Goal: Answer question/provide support: Answer question/provide support

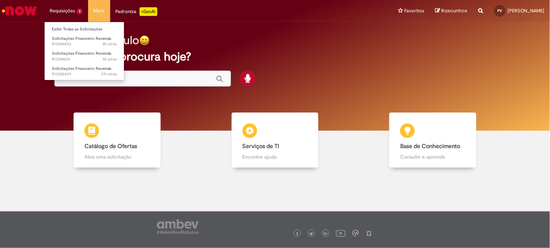
click at [71, 23] on ul "Exibir Todas as Solicitações Solicitações Financeiro Revenda 5h atrás 5 horas a…" at bounding box center [84, 51] width 80 height 59
click at [72, 29] on link "Exibir Todas as Solicitações" at bounding box center [85, 29] width 80 height 8
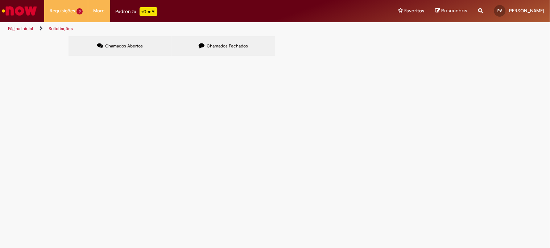
click at [0, 0] on span "R13582439" at bounding box center [0, 0] width 0 height 0
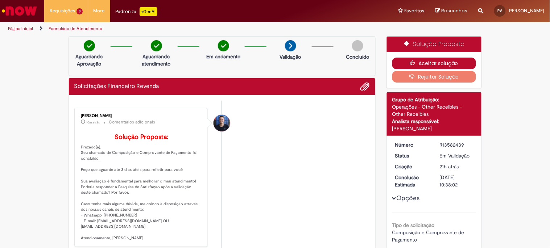
click at [439, 58] on button "Aceitar solução" at bounding box center [434, 64] width 84 height 12
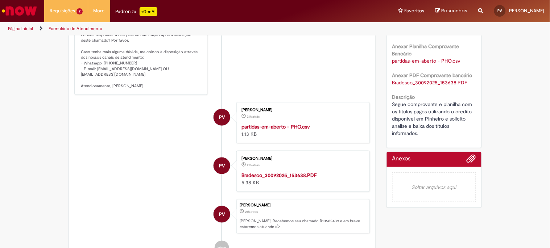
scroll to position [201, 0]
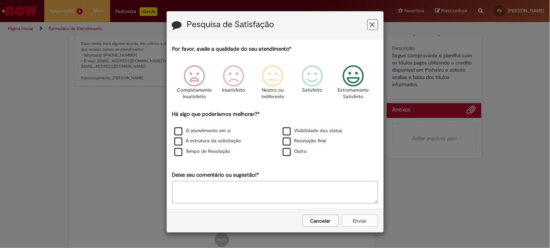
click at [342, 64] on div "Extremamente Satisfeito" at bounding box center [353, 85] width 41 height 50
click at [179, 153] on label "Tempo de Resolução" at bounding box center [202, 151] width 56 height 7
click at [368, 216] on button "Enviar" at bounding box center [360, 221] width 36 height 12
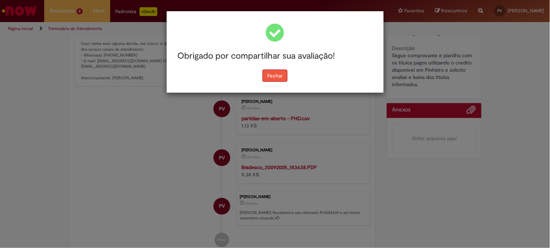
click at [280, 77] on button "Fechar" at bounding box center [275, 76] width 25 height 12
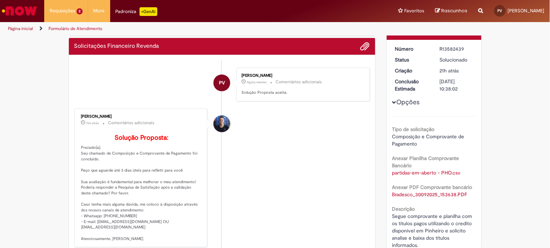
scroll to position [0, 0]
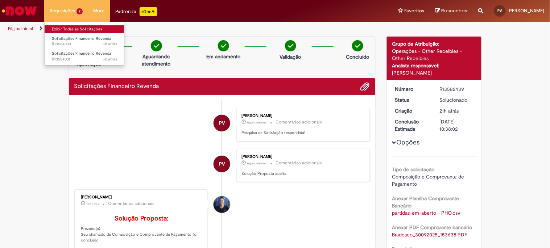
click at [74, 33] on link "Exibir Todas as Solicitações" at bounding box center [85, 29] width 80 height 8
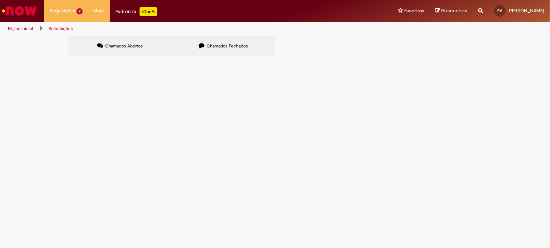
click at [0, 0] on span "R13584031" at bounding box center [0, 0] width 0 height 0
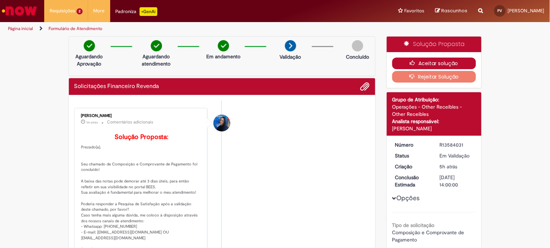
click at [416, 65] on button "Aceitar solução" at bounding box center [434, 64] width 84 height 12
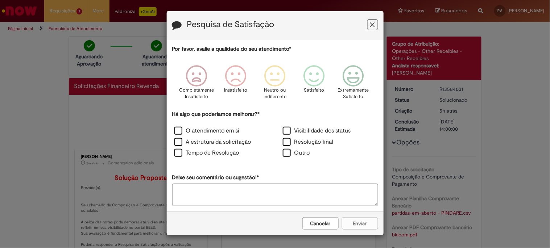
click at [182, 149] on div "Tempo de Resolução" at bounding box center [221, 153] width 108 height 11
click at [180, 152] on label "Tempo de Resolução" at bounding box center [206, 153] width 65 height 8
click at [353, 71] on icon "Feedback" at bounding box center [353, 76] width 27 height 22
click at [356, 224] on button "Enviar" at bounding box center [360, 224] width 36 height 12
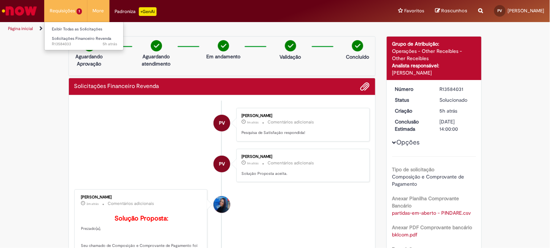
click at [75, 33] on li "Solicitações Financeiro Revenda 5h atrás 5 horas atrás R13584033" at bounding box center [85, 40] width 80 height 15
click at [75, 28] on link "Exibir Todas as Solicitações" at bounding box center [85, 29] width 80 height 8
